Goal: Book appointment/travel/reservation

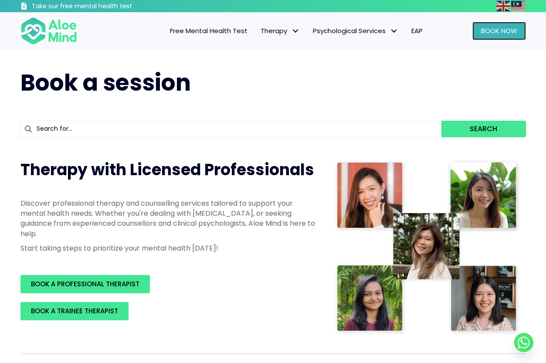
click at [495, 30] on span "Book Now" at bounding box center [499, 30] width 36 height 9
click at [502, 24] on link "Book Now" at bounding box center [499, 31] width 54 height 18
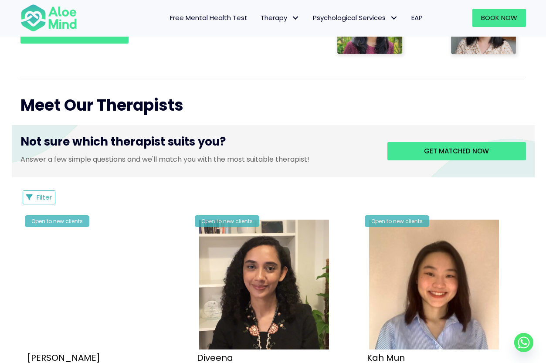
scroll to position [280, 0]
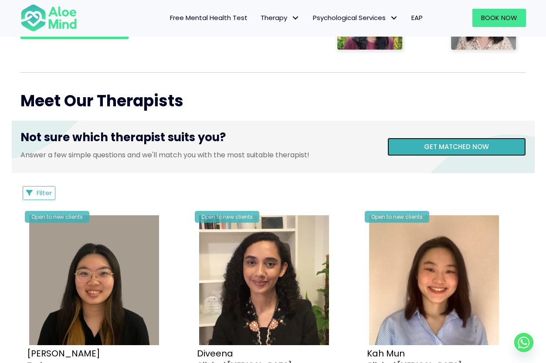
click at [467, 145] on span "Get matched now" at bounding box center [456, 146] width 65 height 9
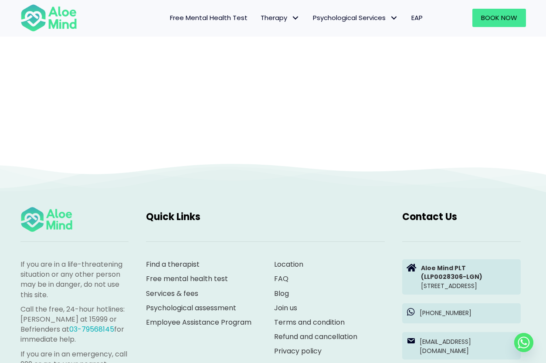
scroll to position [90, 0]
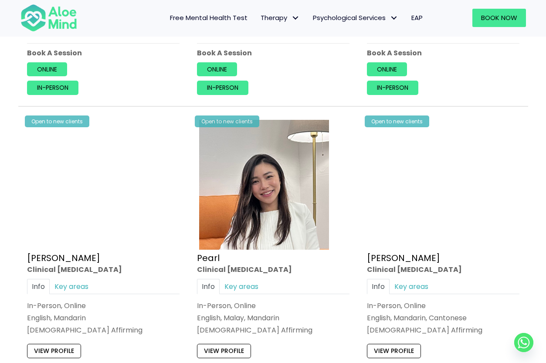
scroll to position [712, 0]
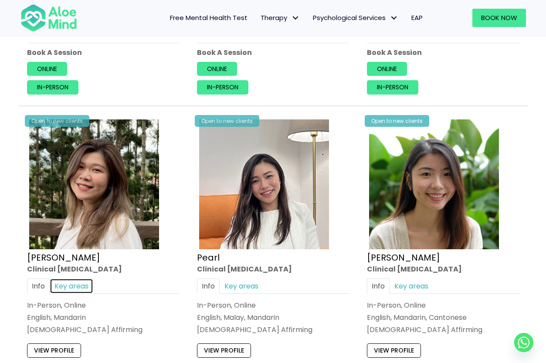
click at [77, 285] on link "Key areas" at bounding box center [72, 285] width 44 height 15
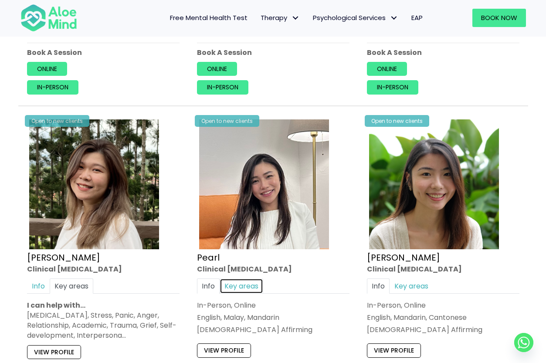
click at [244, 283] on link "Key areas" at bounding box center [242, 285] width 44 height 15
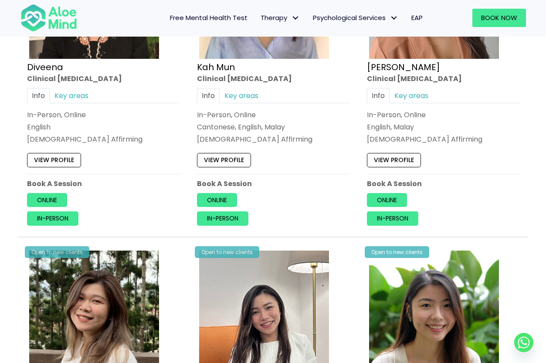
scroll to position [577, 0]
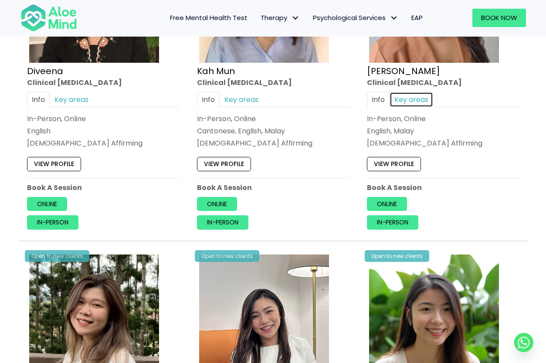
click at [417, 98] on link "Key areas" at bounding box center [411, 99] width 44 height 15
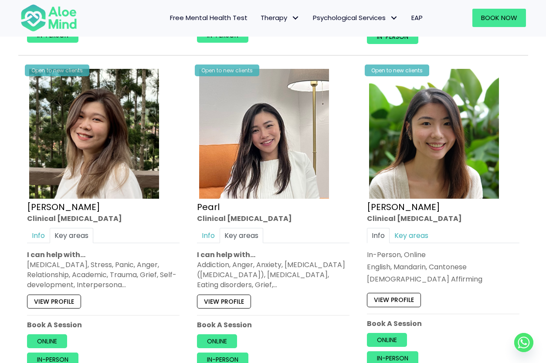
scroll to position [821, 0]
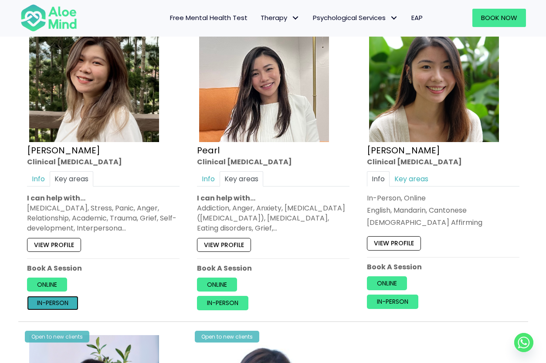
click at [56, 304] on link "In-person" at bounding box center [52, 303] width 51 height 14
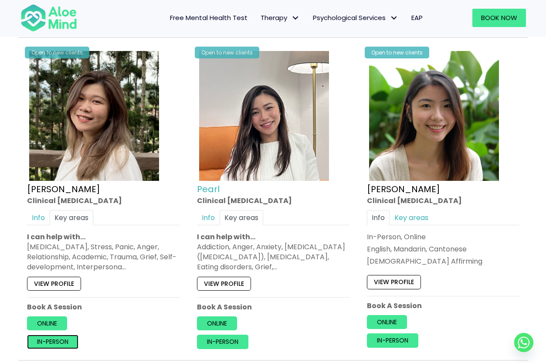
scroll to position [685, 0]
